Goal: Task Accomplishment & Management: Manage account settings

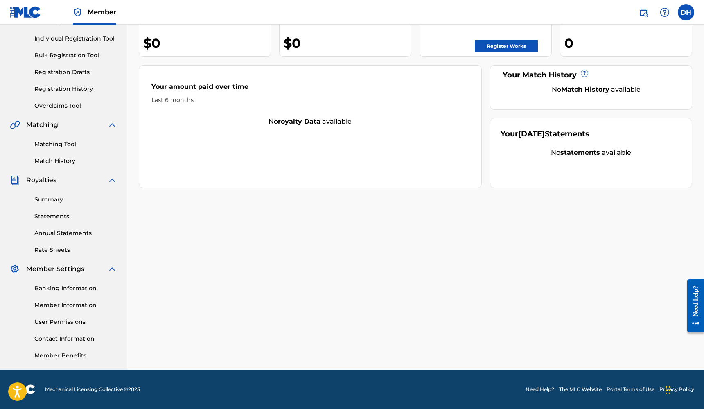
scroll to position [99, 0]
click at [68, 338] on link "Contact Information" at bounding box center [75, 338] width 83 height 9
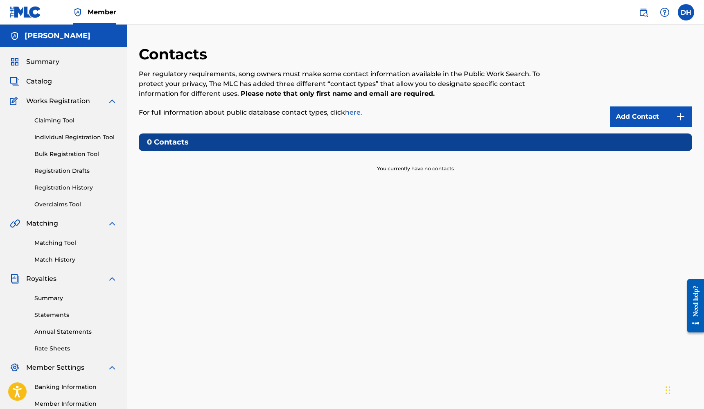
click at [637, 118] on link "Add Contact" at bounding box center [651, 116] width 82 height 20
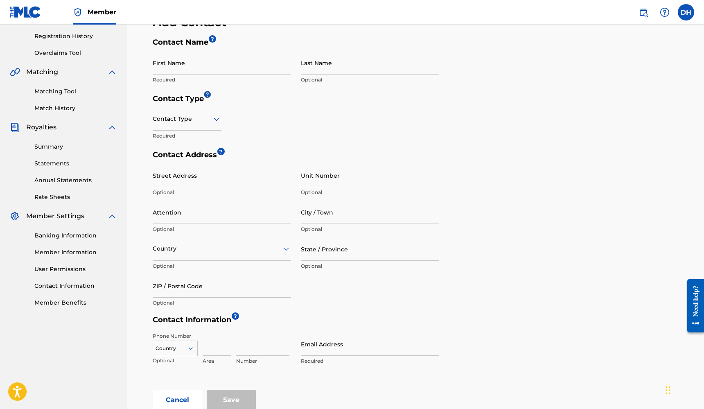
scroll to position [152, 0]
click at [217, 120] on icon at bounding box center [217, 118] width 10 height 10
click at [195, 139] on div "Public" at bounding box center [187, 139] width 68 height 18
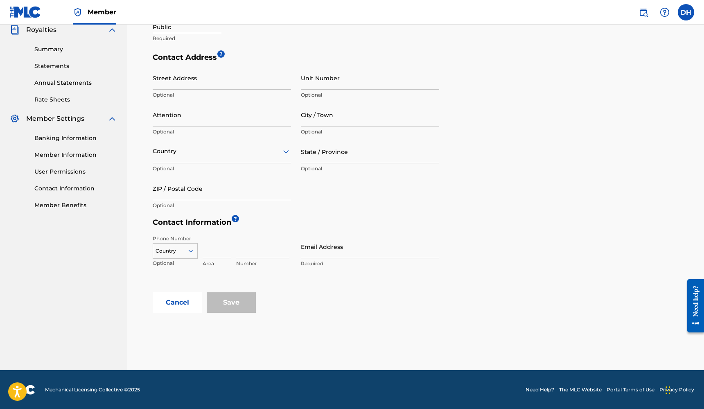
scroll to position [249, 0]
type input "[EMAIL_ADDRESS][DOMAIN_NAME]"
click at [227, 301] on div "Save" at bounding box center [231, 303] width 49 height 20
click at [228, 302] on div "Save" at bounding box center [231, 303] width 49 height 20
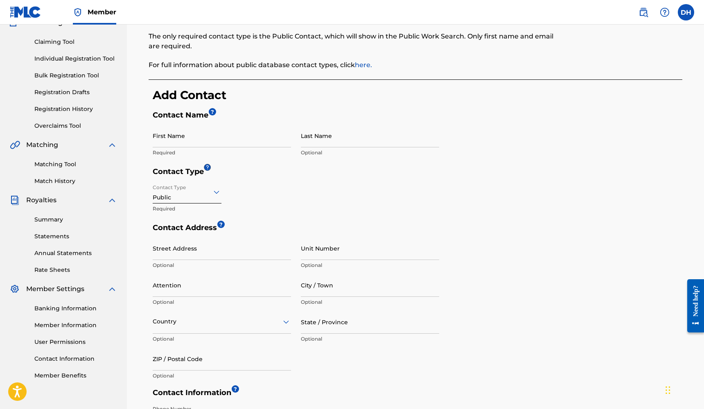
scroll to position [72, 0]
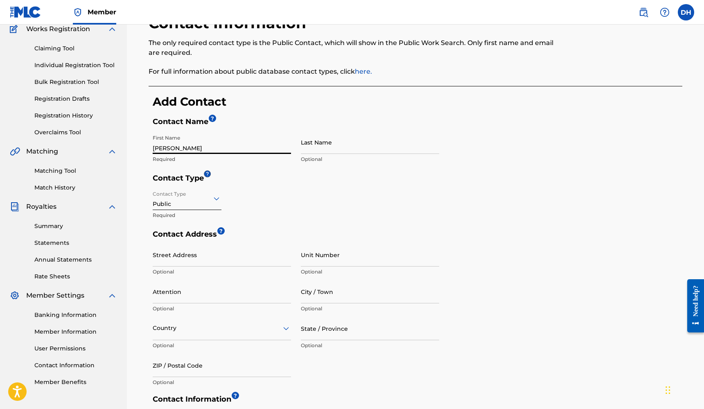
type input "[PERSON_NAME]"
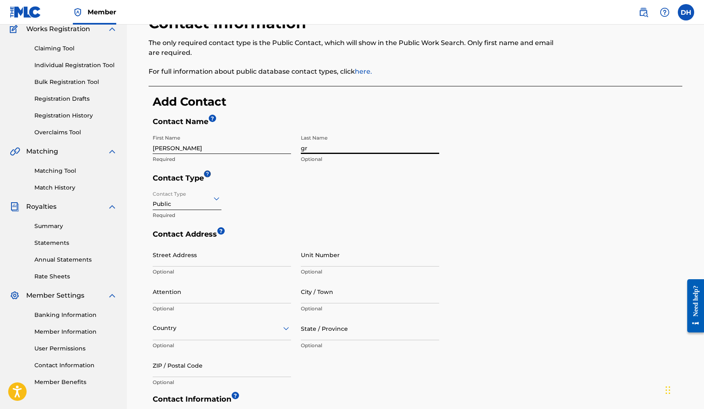
type input "g"
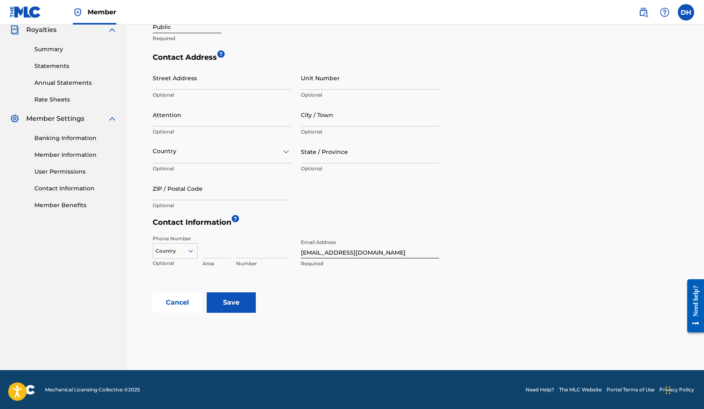
scroll to position [249, 0]
type input "Gray"
click at [231, 306] on input "Save" at bounding box center [231, 303] width 49 height 20
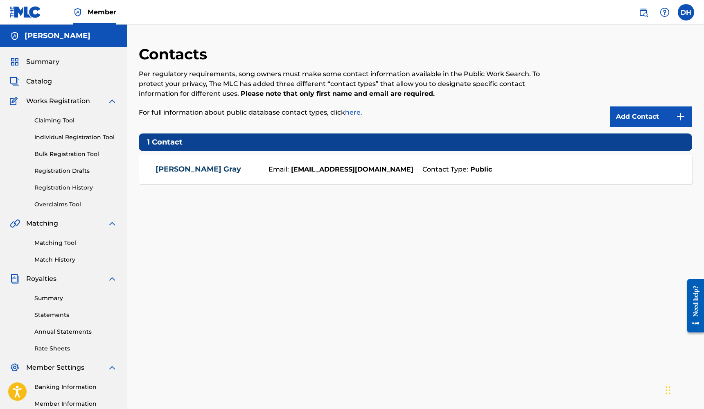
click at [66, 118] on link "Claiming Tool" at bounding box center [75, 120] width 83 height 9
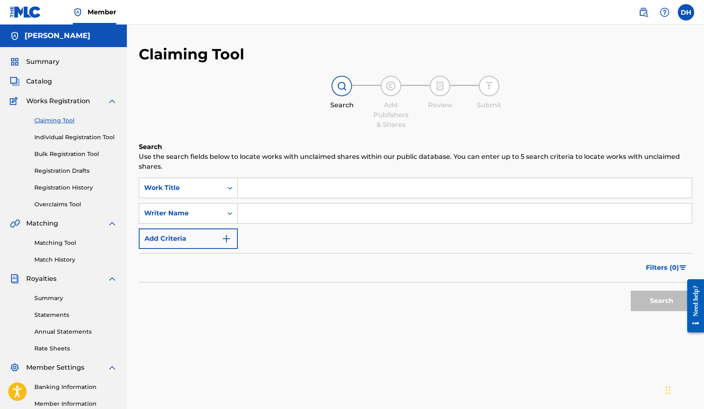
drag, startPoint x: 41, startPoint y: 84, endPoint x: 47, endPoint y: 88, distance: 7.9
click at [41, 84] on span "Catalog" at bounding box center [39, 82] width 26 height 10
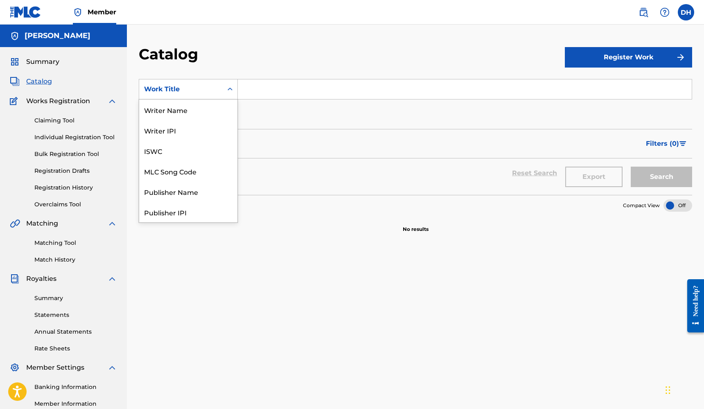
click at [223, 90] on div "Search Form" at bounding box center [230, 89] width 15 height 20
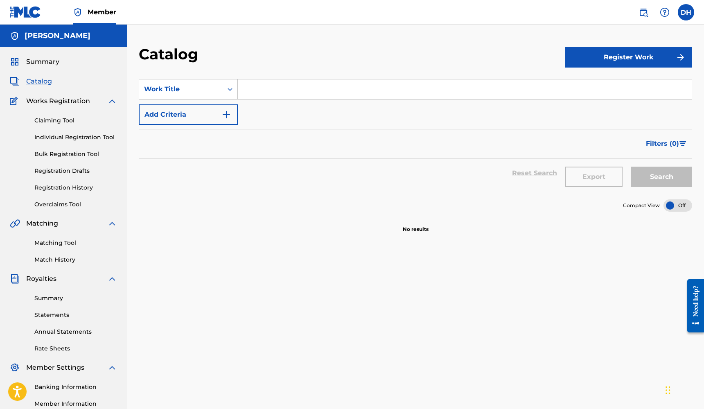
click at [263, 64] on div "Catalog" at bounding box center [352, 57] width 426 height 24
